Goal: Find specific page/section: Find specific page/section

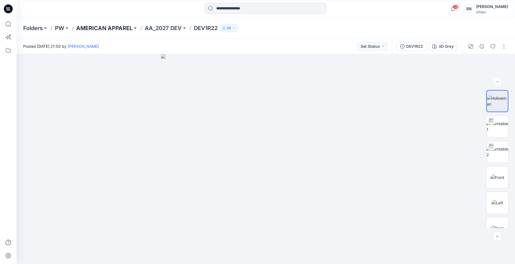
click at [107, 28] on p "AMERICAN APPAREL" at bounding box center [104, 28] width 56 height 8
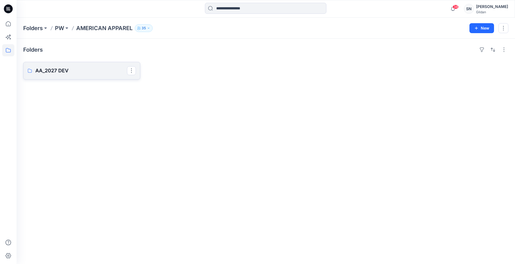
click at [85, 73] on p "AA_2027 DEV" at bounding box center [81, 71] width 92 height 8
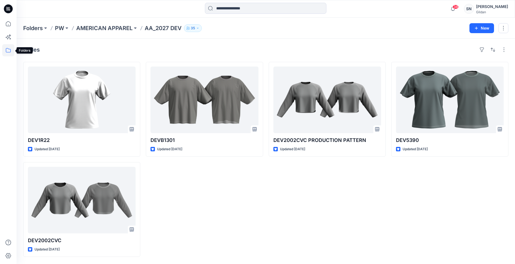
click at [8, 44] on icon at bounding box center [8, 50] width 12 height 12
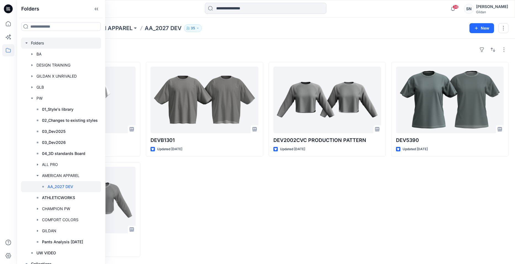
click at [44, 45] on div at bounding box center [61, 43] width 80 height 11
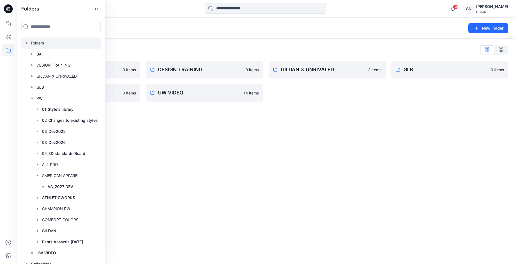
click at [216, 11] on input at bounding box center [266, 8] width 122 height 11
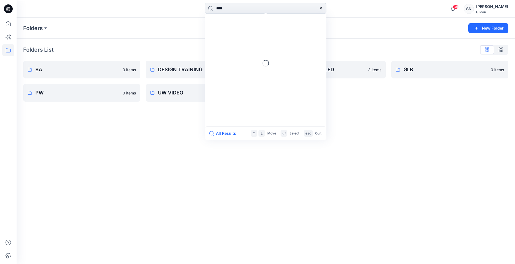
type input "****"
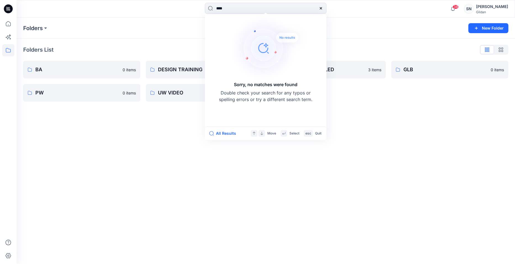
click at [107, 196] on div "Folders New Folder Folders List BA 0 items PW 0 items DESIGN TRAINING 0 items U…" at bounding box center [266, 141] width 499 height 246
